Goal: Register for event/course

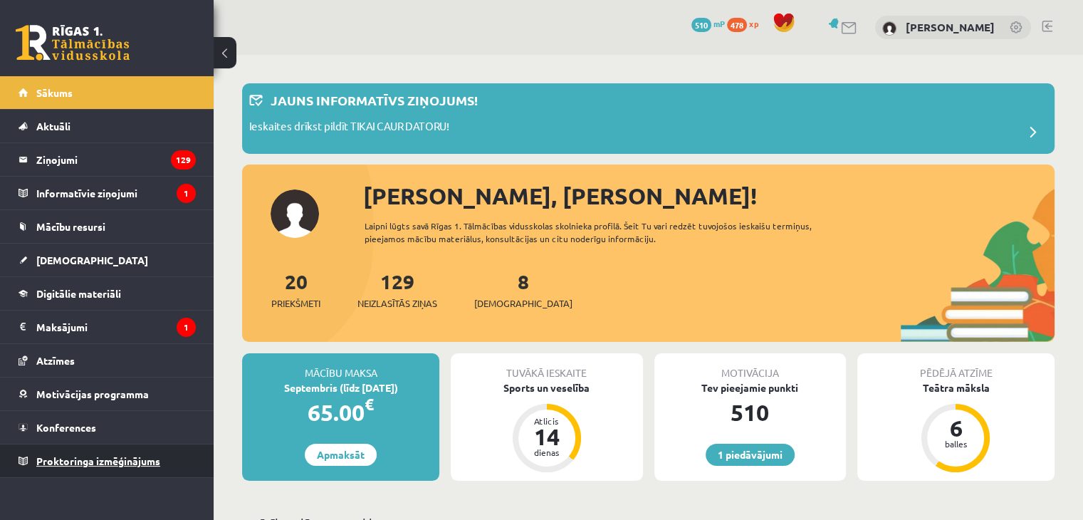
click at [127, 465] on link "Proktoringa izmēģinājums" at bounding box center [107, 460] width 177 height 33
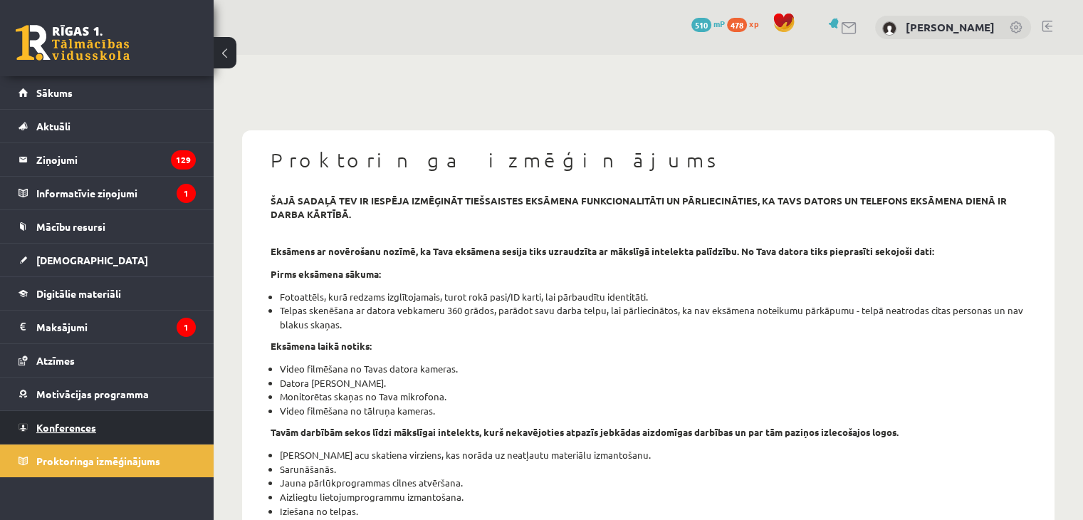
click at [135, 423] on link "Konferences" at bounding box center [107, 427] width 177 height 33
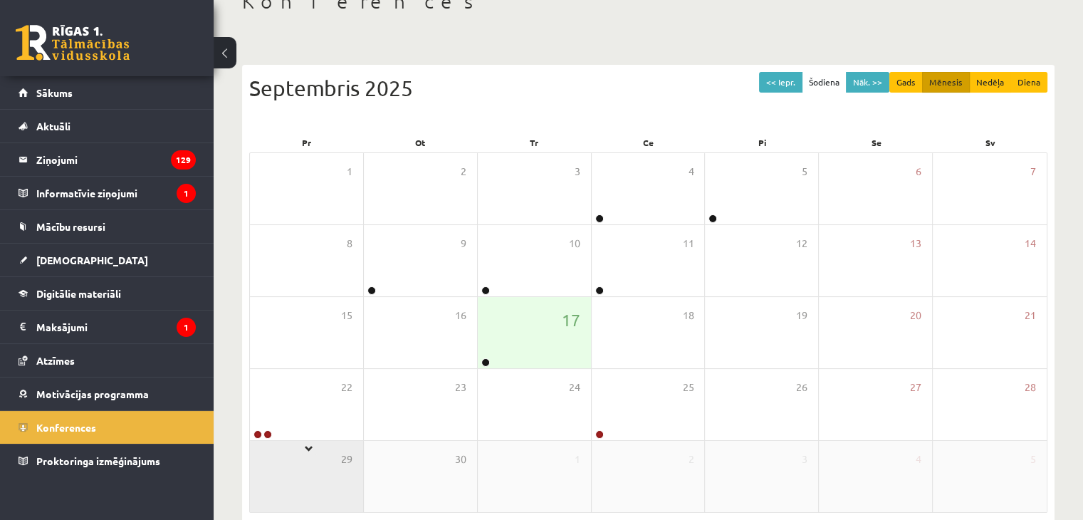
scroll to position [142, 0]
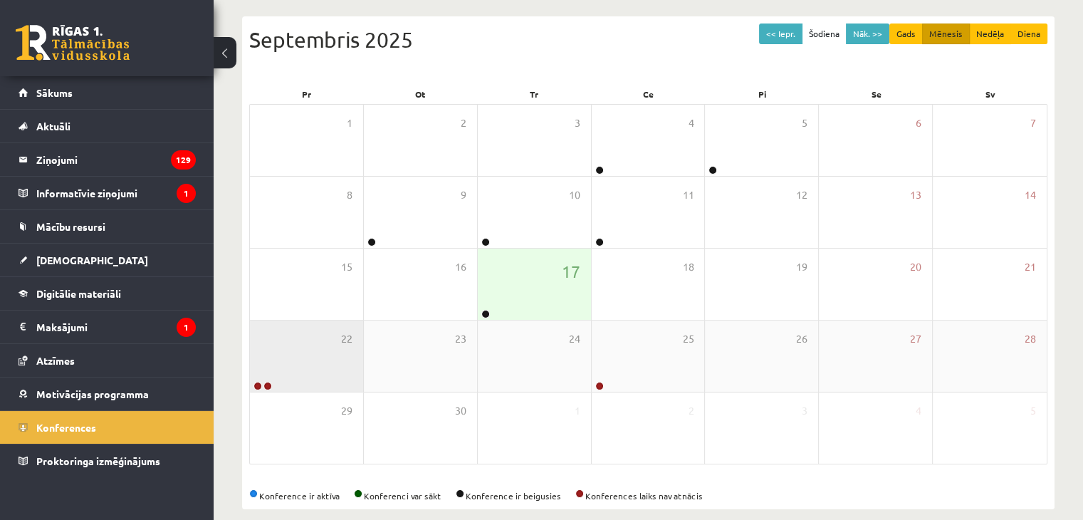
click at [281, 380] on div "22" at bounding box center [306, 356] width 113 height 71
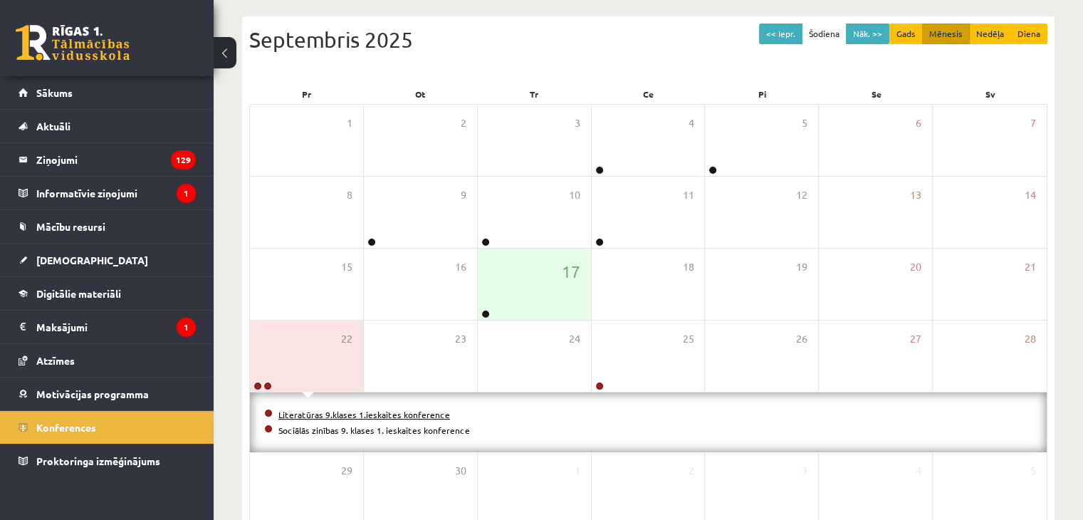
click at [305, 414] on link "Literatūras 9.klases 1.ieskaites konference" at bounding box center [365, 414] width 172 height 11
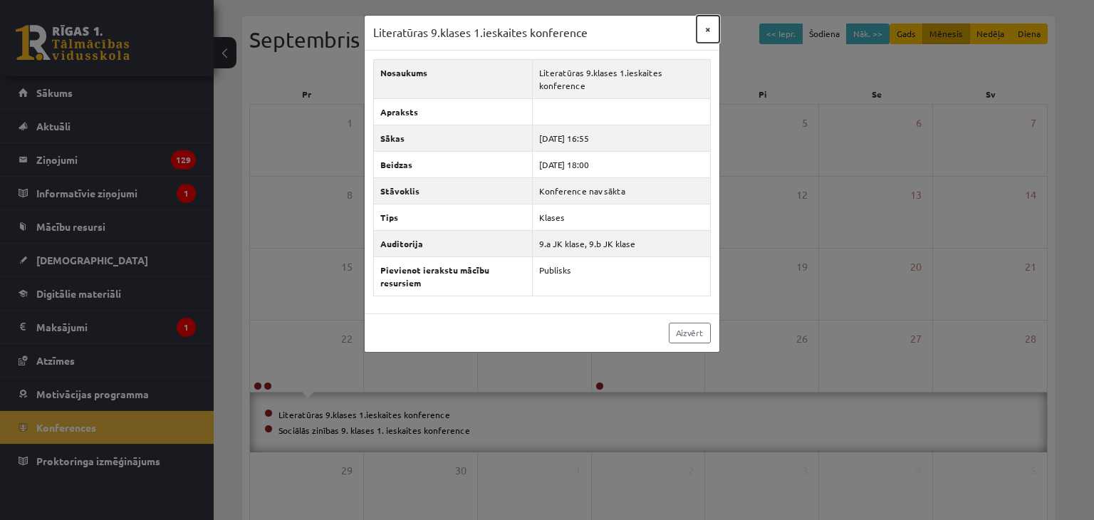
click at [702, 21] on button "×" at bounding box center [708, 29] width 23 height 27
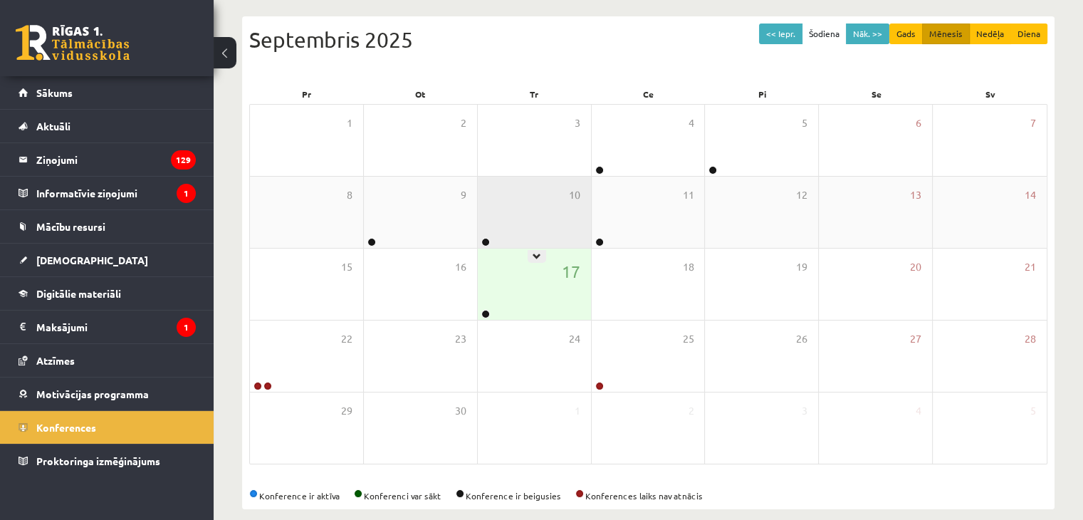
click at [524, 210] on div "10" at bounding box center [534, 212] width 113 height 71
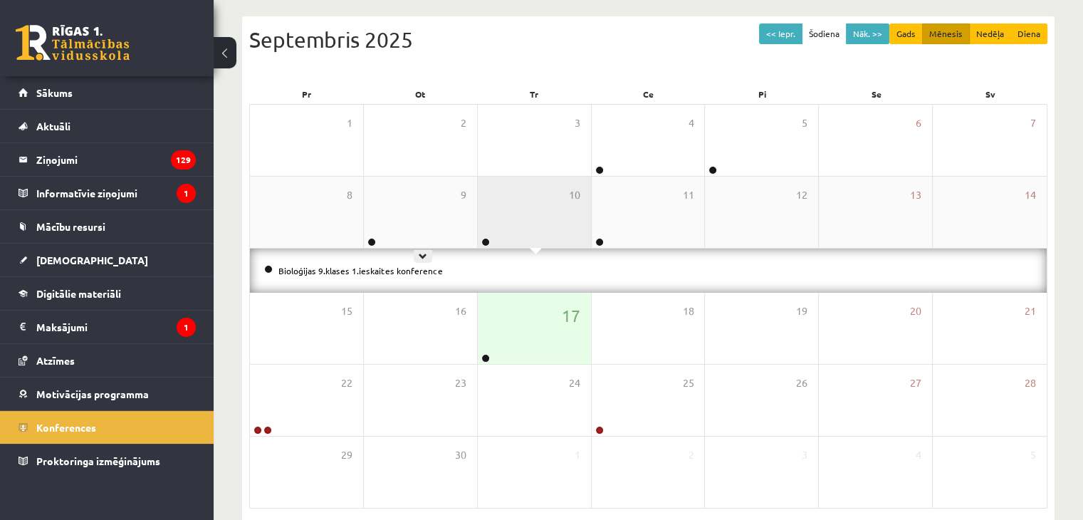
click at [496, 200] on div "10" at bounding box center [534, 212] width 113 height 71
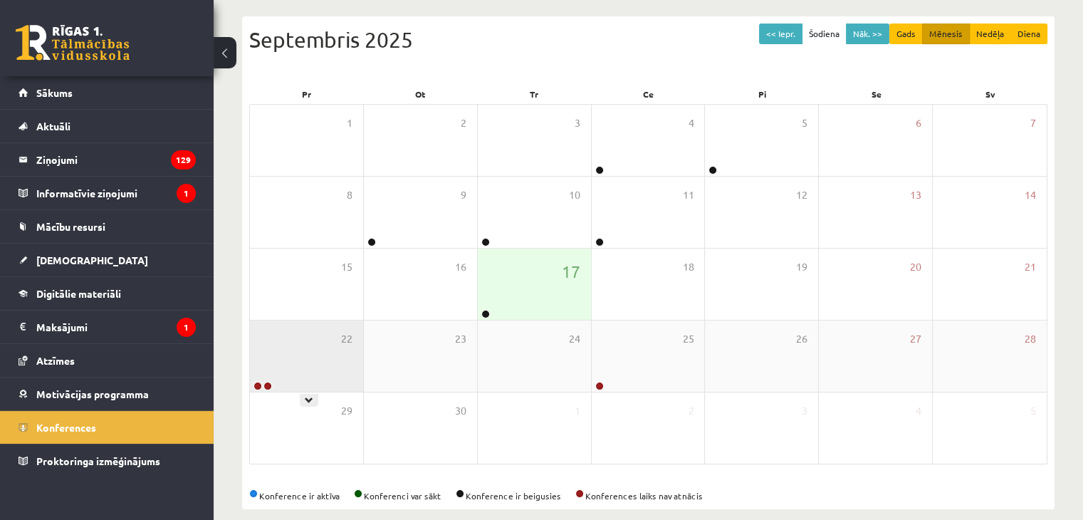
click at [286, 358] on div "22" at bounding box center [306, 356] width 113 height 71
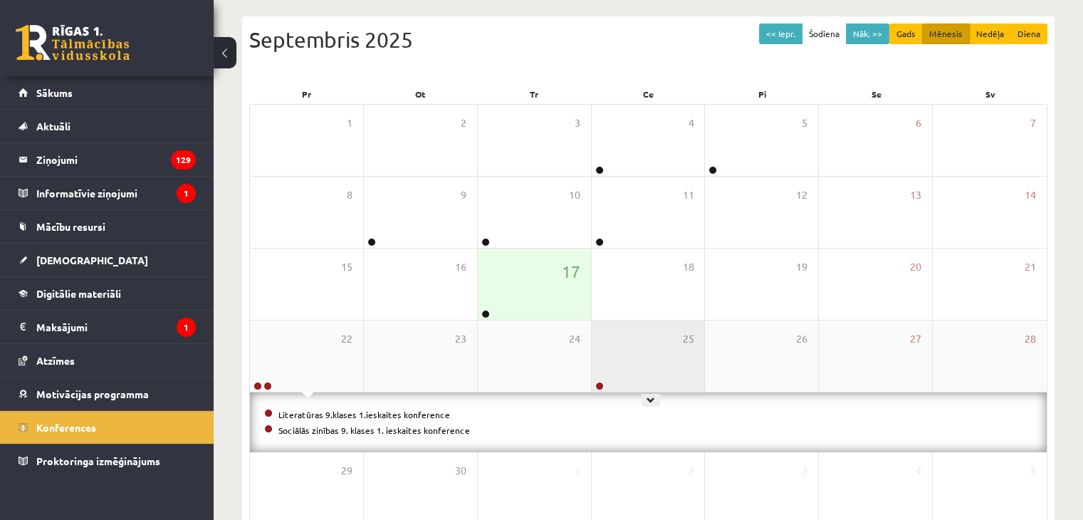
click at [630, 387] on div "25" at bounding box center [648, 356] width 113 height 71
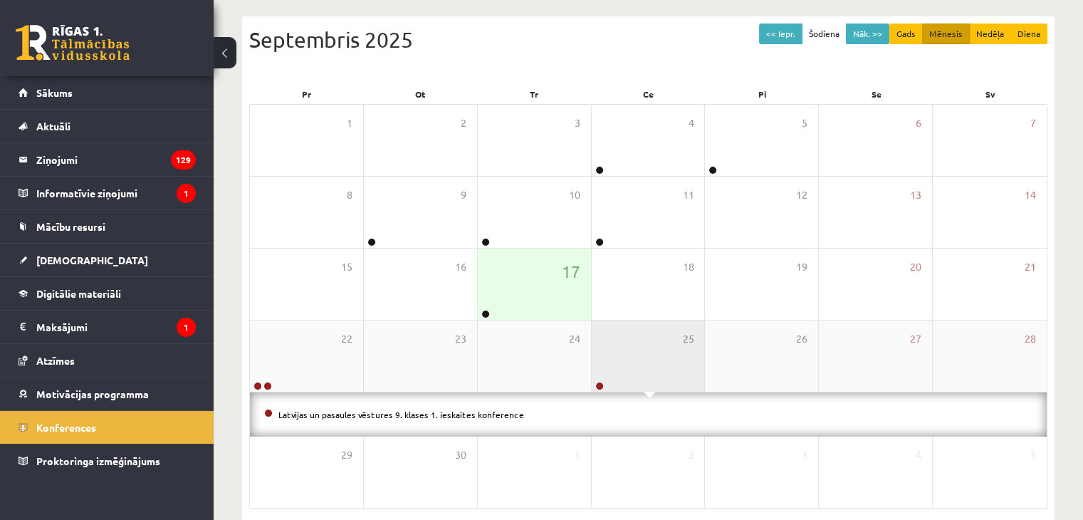
click at [630, 373] on div "25" at bounding box center [648, 356] width 113 height 71
